Goal: Book appointment/travel/reservation

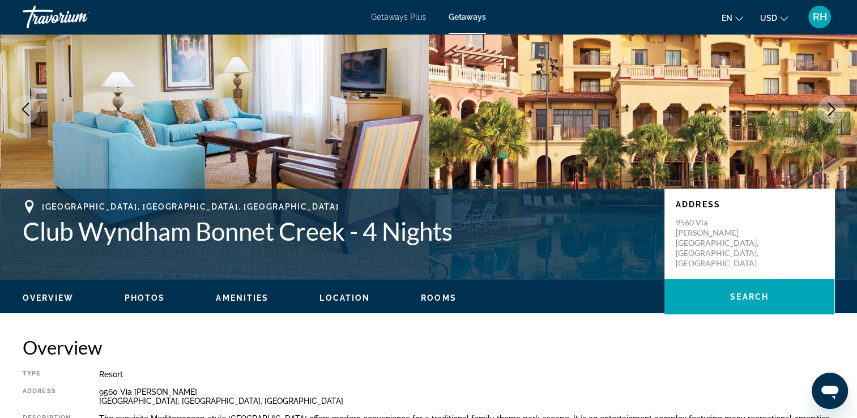
scroll to position [96, 0]
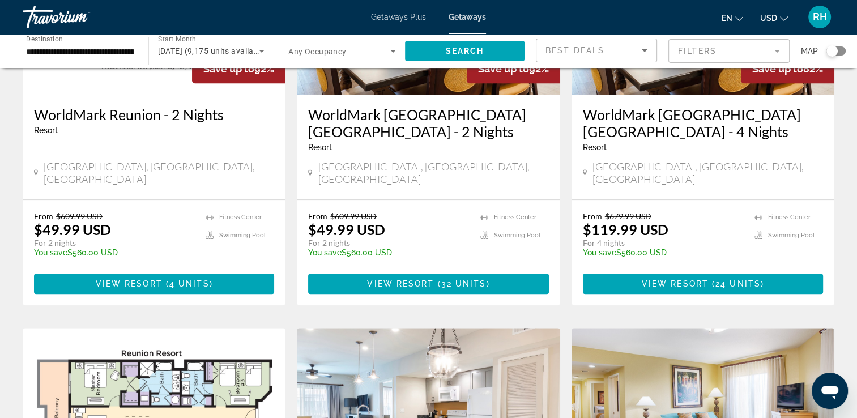
scroll to position [610, 0]
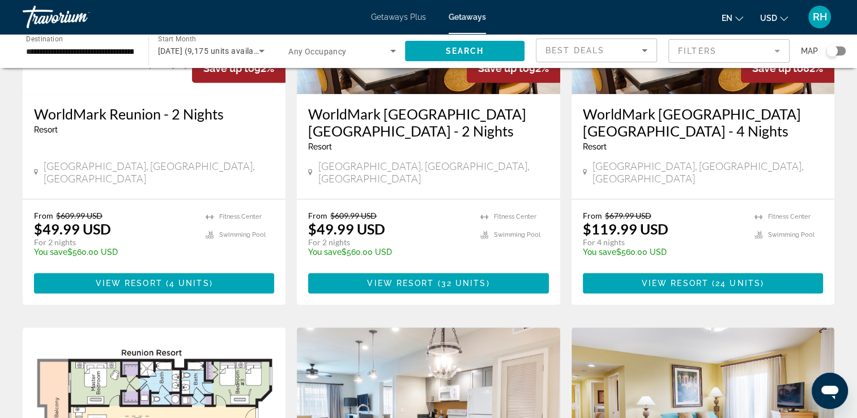
click at [758, 53] on mat-form-field "Filters" at bounding box center [729, 51] width 121 height 24
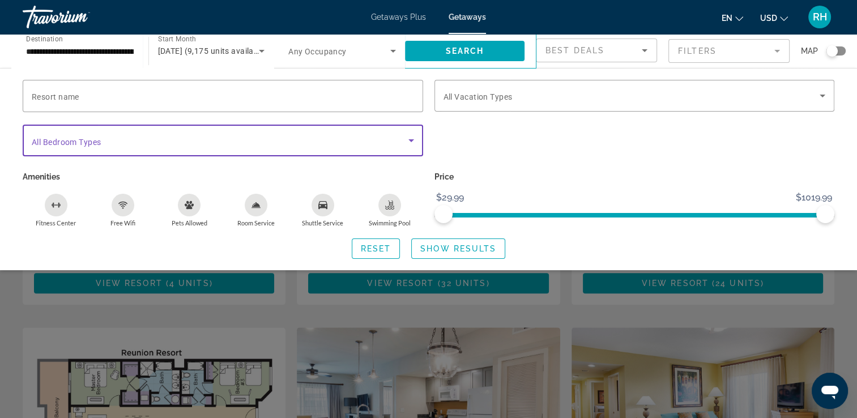
click at [401, 141] on span "Search widget" at bounding box center [220, 141] width 377 height 14
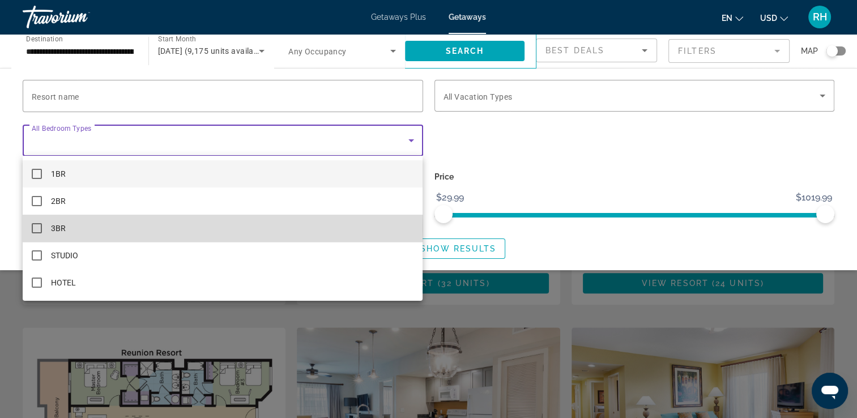
click at [57, 228] on span "3BR" at bounding box center [58, 229] width 15 height 14
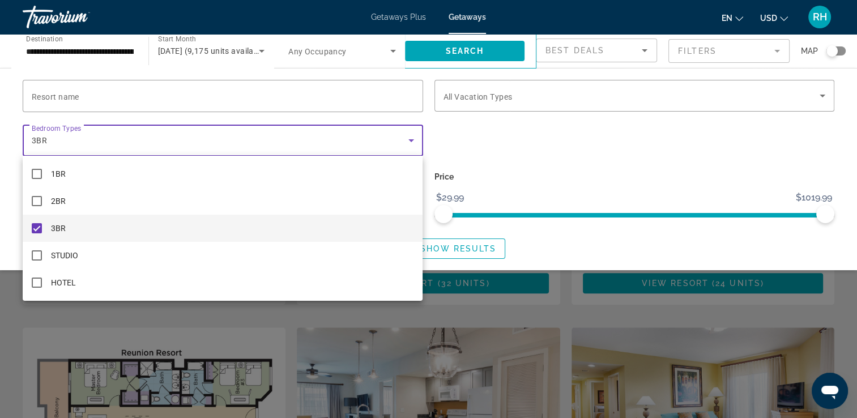
click at [464, 254] on div at bounding box center [428, 209] width 857 height 418
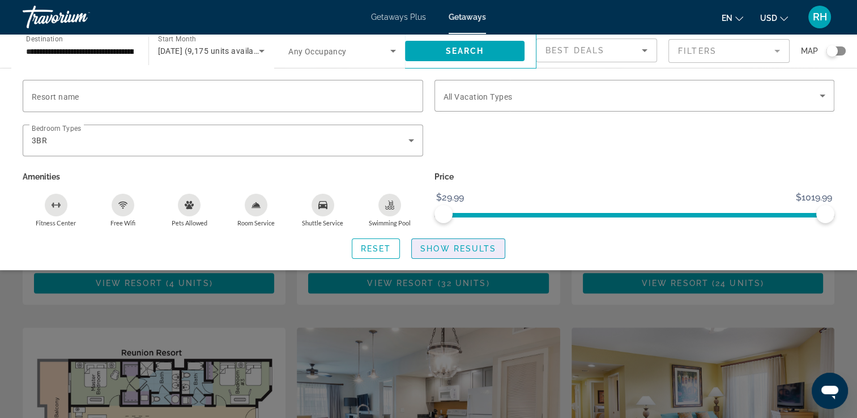
click at [464, 254] on span "Search widget" at bounding box center [458, 248] width 93 height 27
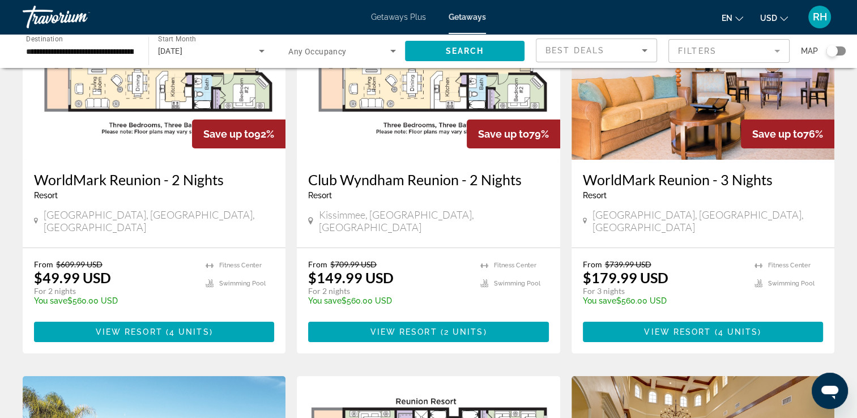
scroll to position [134, 0]
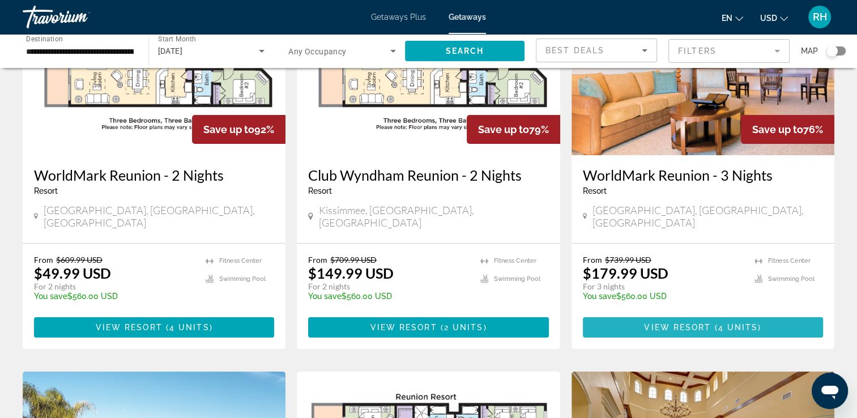
click at [723, 323] on span "4 units" at bounding box center [739, 327] width 40 height 9
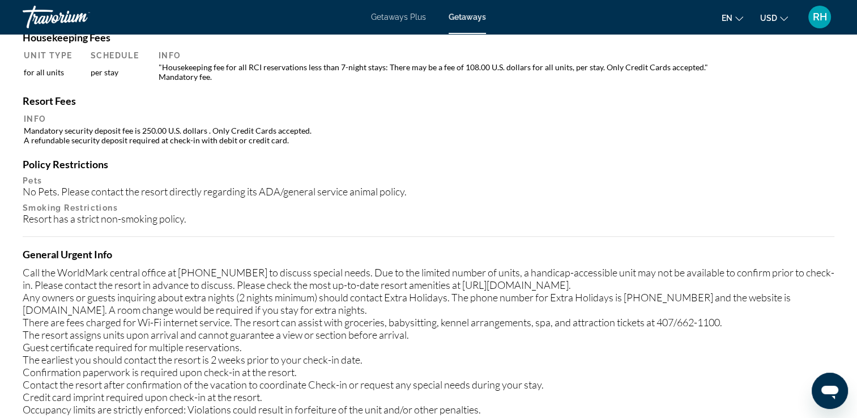
scroll to position [1115, 0]
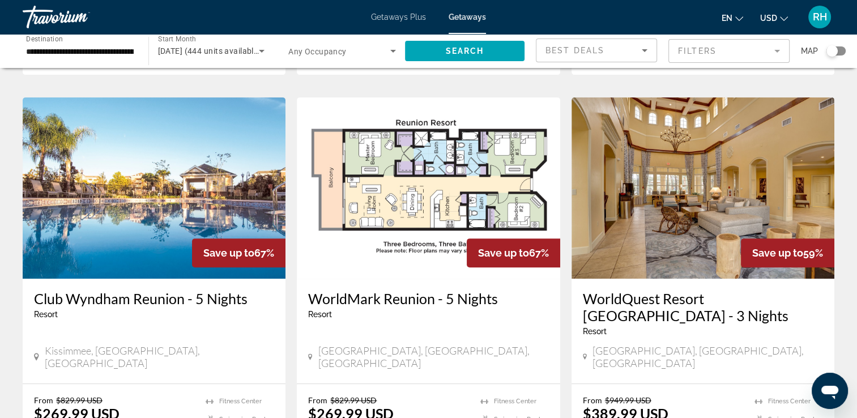
scroll to position [419, 0]
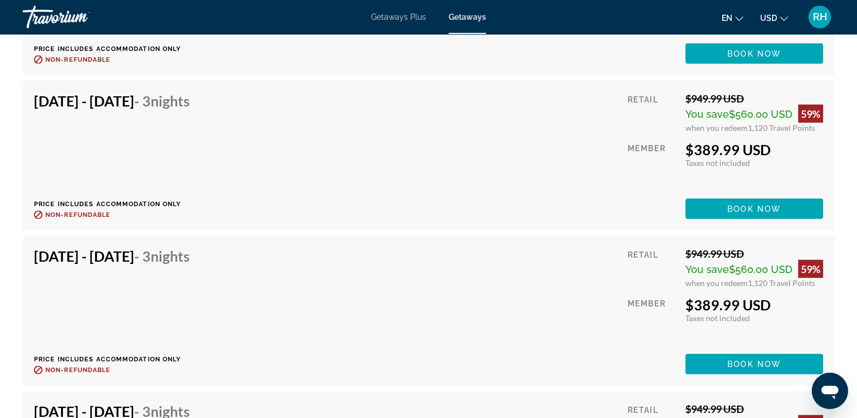
scroll to position [6671, 0]
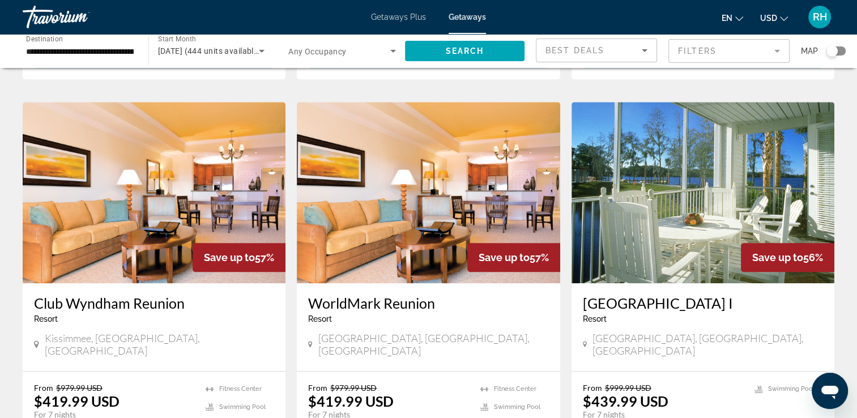
scroll to position [814, 0]
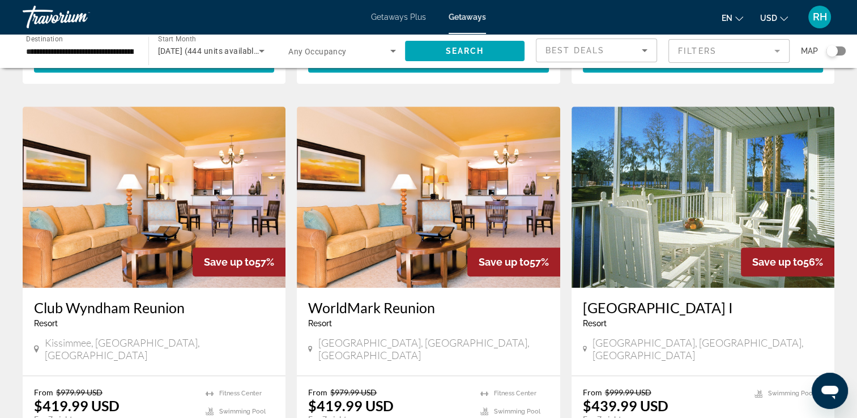
click at [671, 203] on img "Main content" at bounding box center [703, 197] width 263 height 181
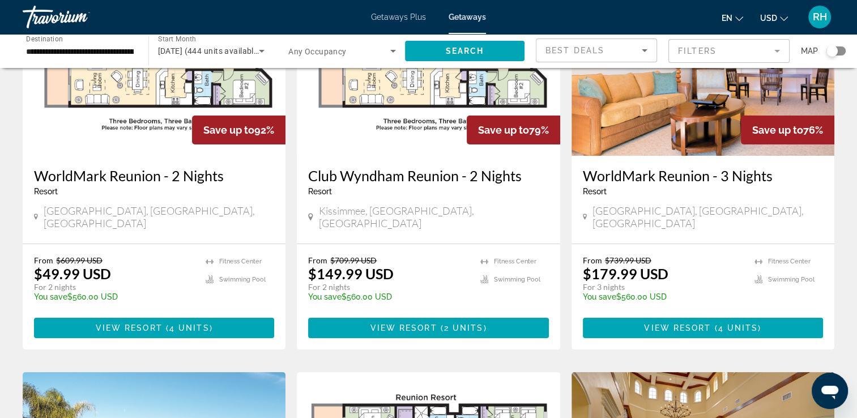
scroll to position [134, 0]
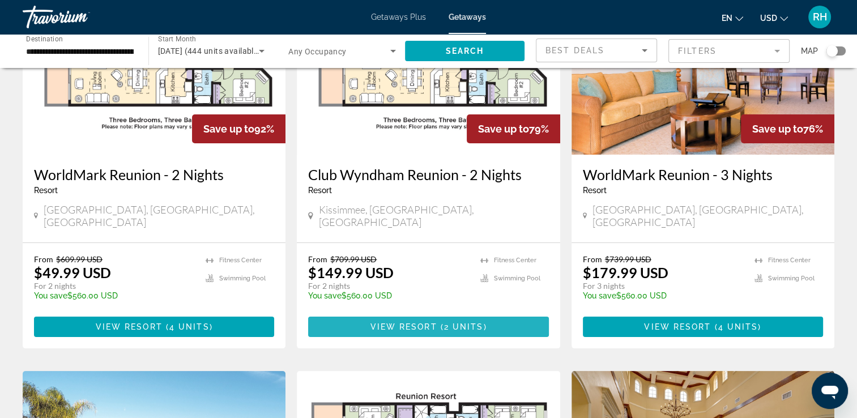
click at [385, 313] on span "Main content" at bounding box center [428, 326] width 240 height 27
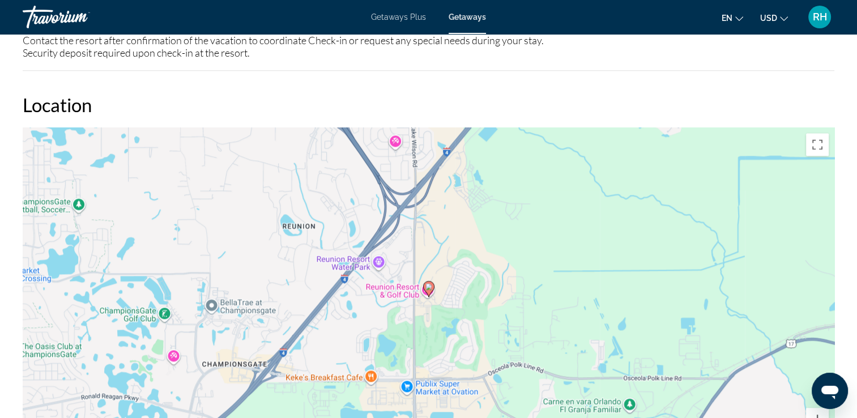
scroll to position [1512, 0]
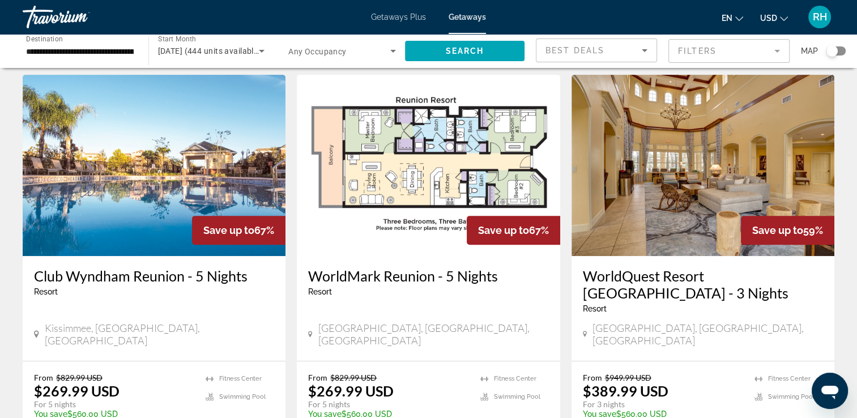
scroll to position [433, 0]
